Goal: Find specific page/section: Find specific page/section

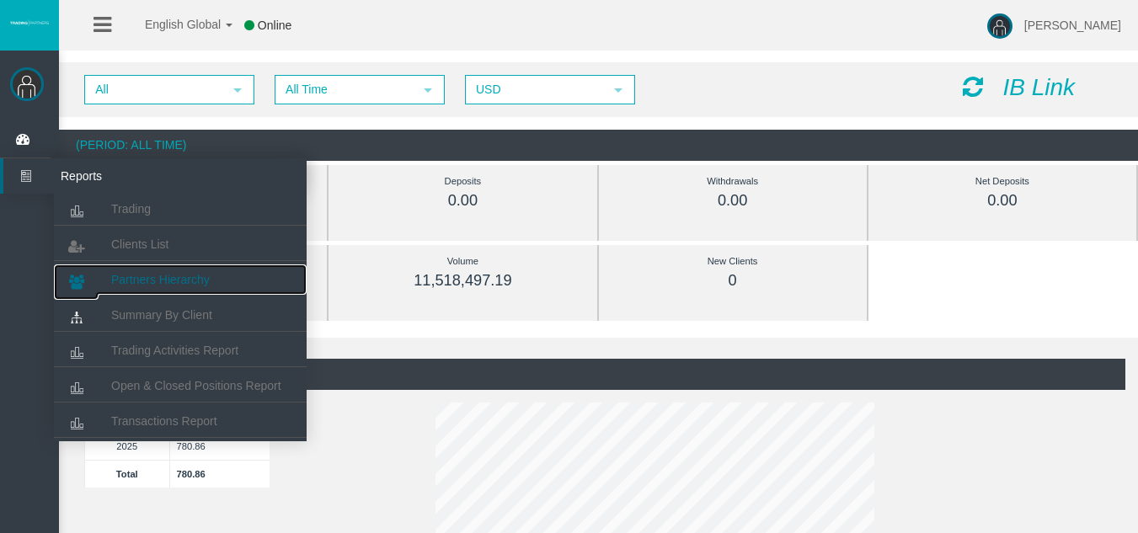
click at [170, 269] on link "Partners Hierarchy" at bounding box center [180, 279] width 253 height 30
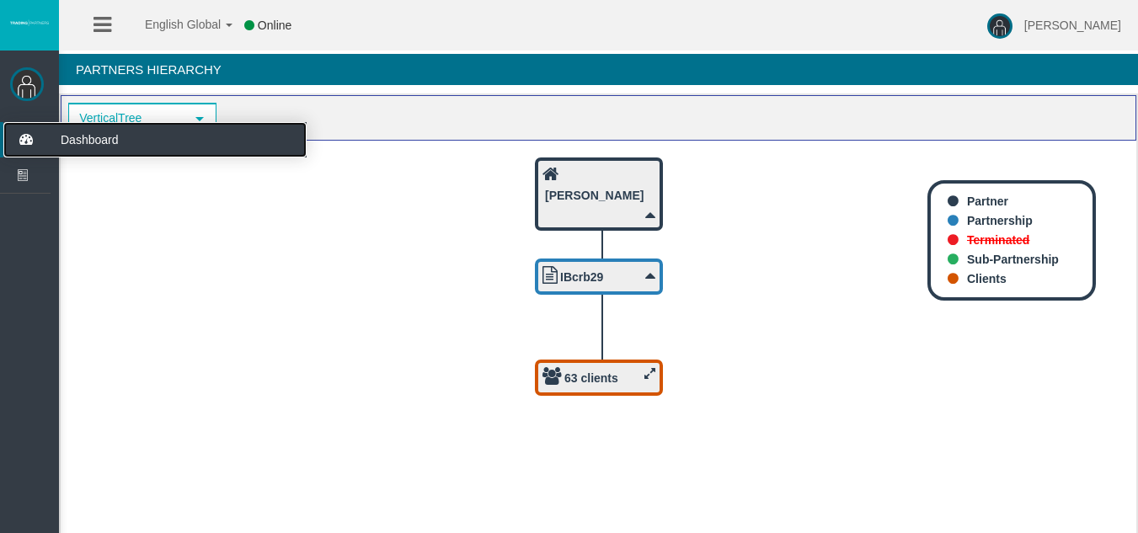
click at [22, 146] on icon at bounding box center [25, 139] width 45 height 35
